Goal: Complete application form: Complete application form

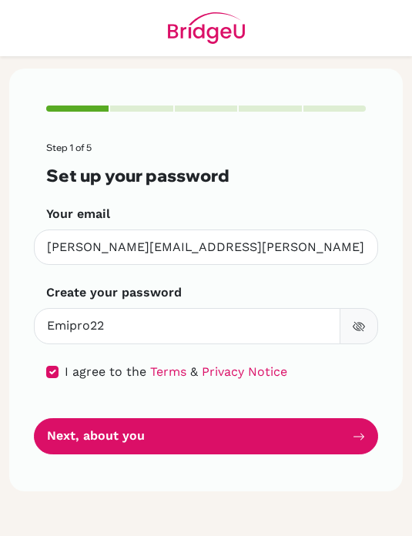
click at [319, 440] on button "Next, about you" at bounding box center [206, 436] width 344 height 36
click at [313, 451] on button "Next, about you" at bounding box center [206, 436] width 344 height 36
click at [306, 443] on button "Next, about you" at bounding box center [206, 436] width 344 height 36
click at [278, 439] on button "Next, about you" at bounding box center [206, 436] width 344 height 36
click at [240, 434] on button "Next, about you" at bounding box center [206, 436] width 344 height 36
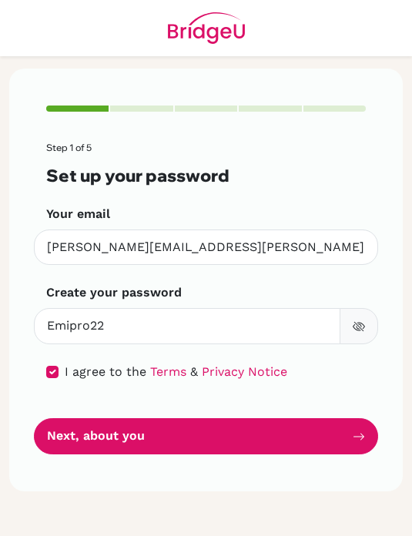
click at [243, 447] on button "Next, about you" at bounding box center [206, 436] width 344 height 36
click at [242, 447] on button "Next, about you" at bounding box center [206, 436] width 344 height 36
click at [263, 436] on button "Next, about you" at bounding box center [206, 436] width 344 height 36
click at [269, 427] on button "Next, about you" at bounding box center [206, 436] width 344 height 36
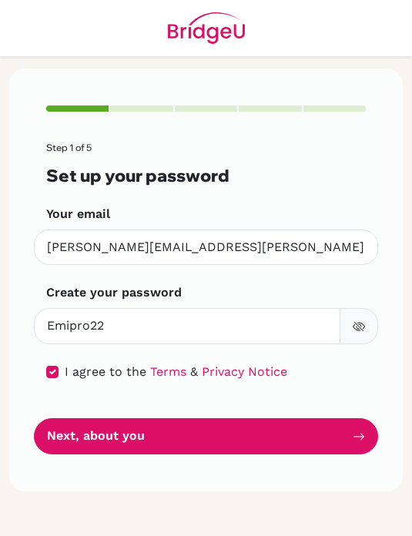
click at [268, 427] on button "Next, about you" at bounding box center [206, 436] width 344 height 36
click at [270, 433] on button "Next, about you" at bounding box center [206, 436] width 344 height 36
click at [269, 432] on button "Next, about you" at bounding box center [206, 436] width 344 height 36
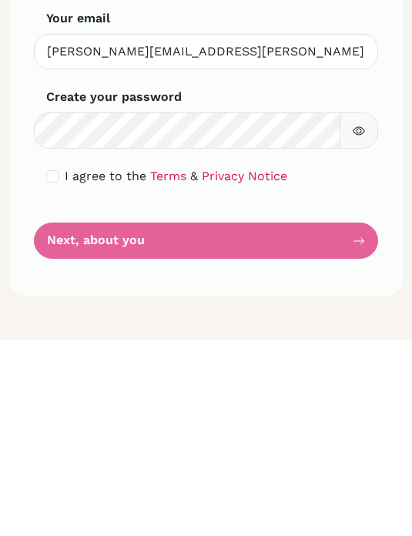
click at [354, 320] on icon "button" at bounding box center [359, 326] width 12 height 12
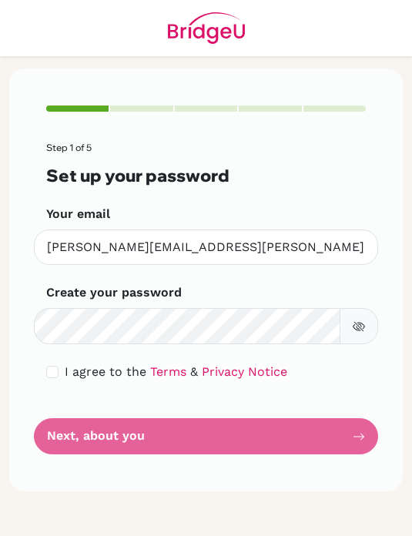
click at [49, 374] on input "checkbox" at bounding box center [52, 372] width 12 height 12
checkbox input "true"
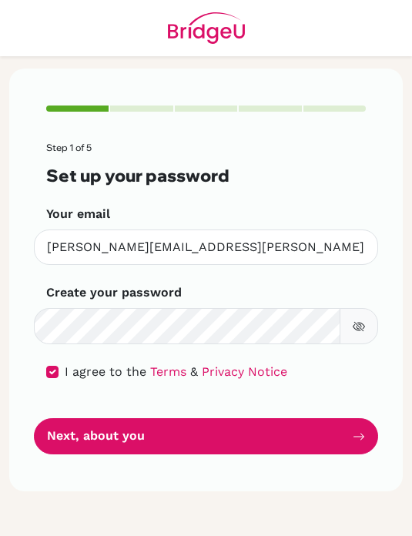
click at [209, 437] on button "Next, about you" at bounding box center [206, 436] width 344 height 36
click at [289, 427] on button "Next, about you" at bounding box center [206, 436] width 344 height 36
click at [318, 413] on form "Step 1 of 5 Set up your password Your email emiliano.castros@lapazschool.org In…" at bounding box center [206, 298] width 320 height 312
click at [287, 418] on button "Next, about you" at bounding box center [206, 436] width 344 height 36
